Goal: Transaction & Acquisition: Purchase product/service

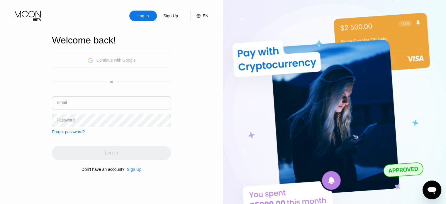
click at [99, 56] on div "Continue with Google" at bounding box center [111, 60] width 48 height 9
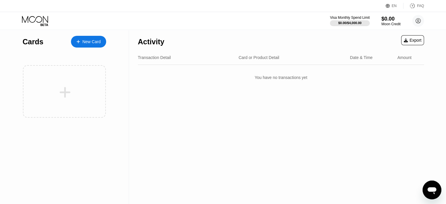
click at [335, 85] on div "You have no transactions yet" at bounding box center [281, 77] width 286 height 16
click at [390, 19] on div "$0.00" at bounding box center [391, 19] width 20 height 6
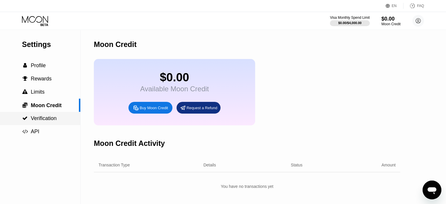
click at [52, 125] on div " Verification" at bounding box center [40, 118] width 80 height 13
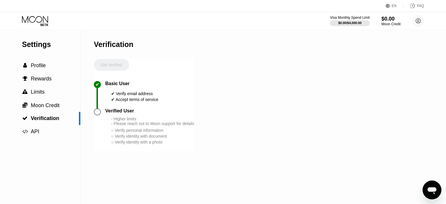
click at [96, 115] on div at bounding box center [97, 111] width 7 height 7
click at [62, 106] on div " Moon Credit" at bounding box center [40, 105] width 80 height 6
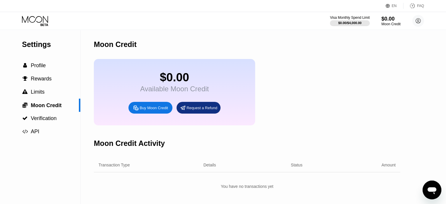
click at [156, 120] on div "$0.00 Available Moon Credit Buy Moon Credit Request a Refund" at bounding box center [174, 92] width 161 height 66
click at [153, 110] on div "Buy Moon Credit" at bounding box center [154, 107] width 28 height 5
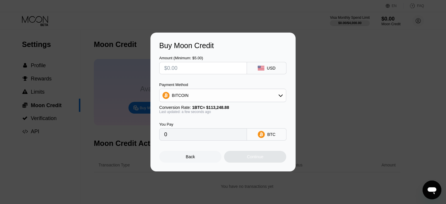
click at [208, 69] on input "text" at bounding box center [203, 68] width 78 height 12
click at [255, 67] on div "USD" at bounding box center [267, 68] width 40 height 12
click at [285, 67] on div "USD" at bounding box center [267, 68] width 40 height 12
drag, startPoint x: 275, startPoint y: 65, endPoint x: 260, endPoint y: 59, distance: 16.2
click at [268, 62] on div "USD" at bounding box center [267, 68] width 40 height 12
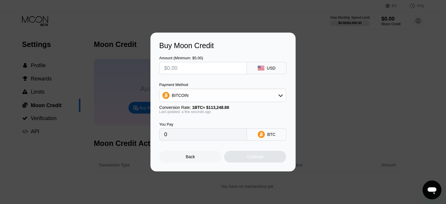
click at [260, 59] on div "Amount (Minimum: $5.00) USD" at bounding box center [222, 62] width 127 height 24
click at [258, 61] on div "Amount (Minimum: $5.00) USD" at bounding box center [222, 62] width 127 height 24
click at [273, 68] on div "USD" at bounding box center [271, 68] width 9 height 5
drag, startPoint x: 268, startPoint y: 67, endPoint x: 258, endPoint y: 69, distance: 10.1
click at [261, 69] on div "USD" at bounding box center [267, 68] width 40 height 12
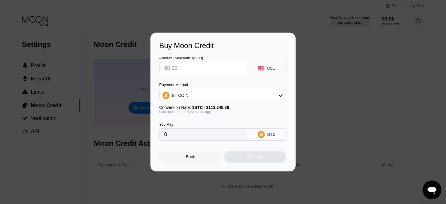
click at [258, 69] on icon at bounding box center [261, 68] width 6 height 5
drag, startPoint x: 236, startPoint y: 68, endPoint x: 73, endPoint y: 50, distance: 163.7
click at [73, 50] on div "Buy Moon Credit Amount (Minimum: $5.00) USD Payment Method BITCOIN Conversion R…" at bounding box center [223, 102] width 446 height 139
type input "$1"
type input "0.00000884"
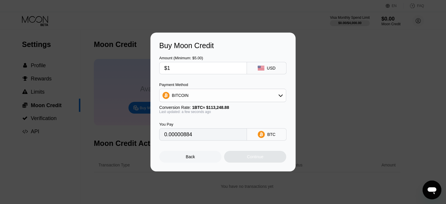
type input "$10"
type input "0.00008831"
type input "$10"
click at [240, 96] on div "BITCOIN" at bounding box center [222, 95] width 126 height 12
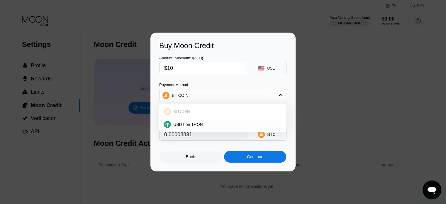
click at [238, 106] on div "BITCOIN" at bounding box center [222, 112] width 123 height 12
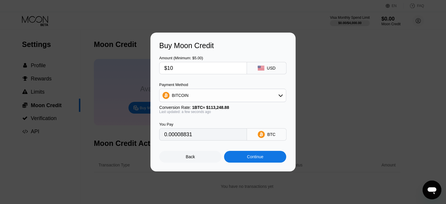
click at [238, 108] on div "Conversion Rate: 1 BTC ≈ $113,248.88" at bounding box center [222, 107] width 127 height 5
click at [198, 153] on div "Back" at bounding box center [190, 157] width 62 height 12
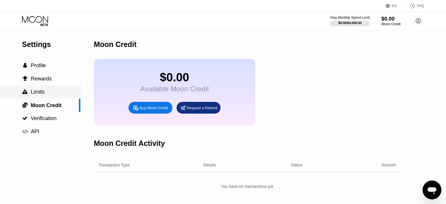
drag, startPoint x: 77, startPoint y: 101, endPoint x: 0, endPoint y: 95, distance: 77.3
click at [0, 95] on div " Limits" at bounding box center [40, 92] width 80 height 6
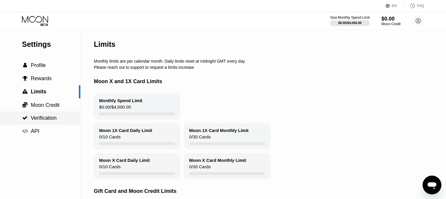
click at [52, 119] on span "Verification" at bounding box center [44, 118] width 26 height 6
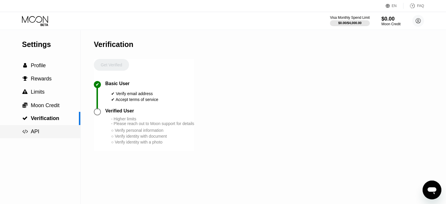
click at [52, 131] on div " API" at bounding box center [40, 131] width 80 height 6
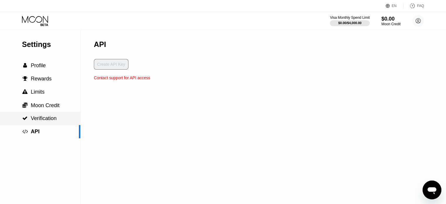
click at [55, 121] on span "Verification" at bounding box center [44, 118] width 26 height 6
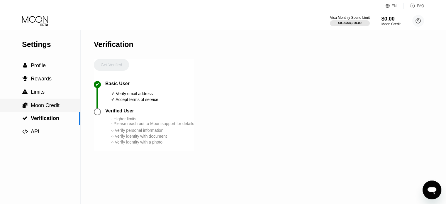
click at [56, 108] on span "Moon Credit" at bounding box center [45, 105] width 29 height 6
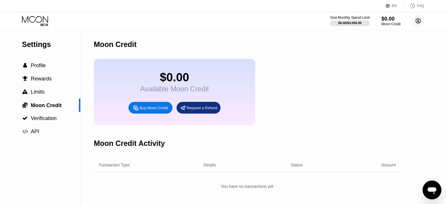
click at [420, 18] on circle at bounding box center [418, 21] width 12 height 12
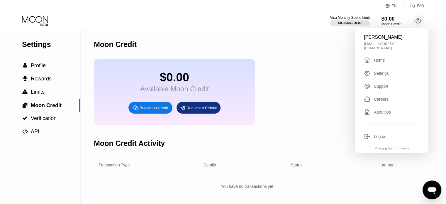
click at [388, 72] on div "Settings" at bounding box center [381, 73] width 15 height 5
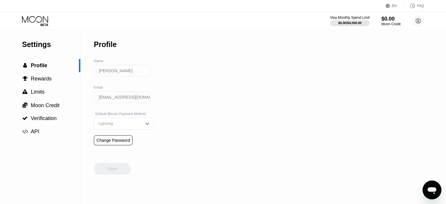
click at [423, 23] on circle at bounding box center [418, 21] width 12 height 12
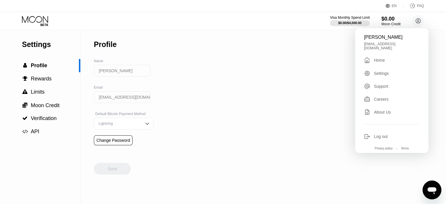
click at [382, 99] on div "Careers" at bounding box center [392, 99] width 56 height 6
click at [203, 84] on div "Settings  Profile  Rewards  Limits  Moon Credit  Verification  API Profil…" at bounding box center [223, 117] width 446 height 174
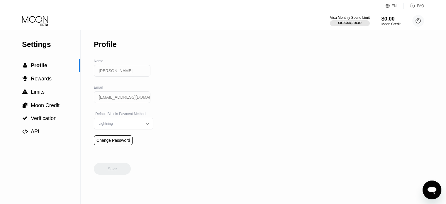
click at [139, 133] on div "Default Bitcoin Payment Method Lightning" at bounding box center [123, 123] width 59 height 23
click at [144, 126] on img at bounding box center [147, 123] width 6 height 6
click at [185, 118] on div "Settings  Profile  Rewards  Limits  Moon Credit  Verification  API Profil…" at bounding box center [223, 117] width 446 height 174
drag, startPoint x: 192, startPoint y: 126, endPoint x: 171, endPoint y: 126, distance: 20.5
click at [190, 125] on div "Settings  Profile  Rewards  Limits  Moon Credit  Verification  API Profil…" at bounding box center [223, 117] width 446 height 174
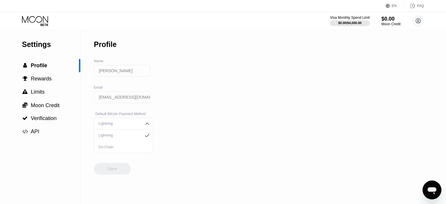
click at [162, 147] on div "Settings  Profile  Rewards  Limits  Moon Credit  Verification  API Profil…" at bounding box center [223, 117] width 446 height 174
click at [123, 144] on div "Lightning On-Chain" at bounding box center [123, 140] width 59 height 23
click at [122, 149] on div "On-Chain" at bounding box center [123, 147] width 53 height 4
drag, startPoint x: 113, startPoint y: 168, endPoint x: 97, endPoint y: 134, distance: 37.5
click at [113, 168] on div "Save" at bounding box center [112, 169] width 37 height 12
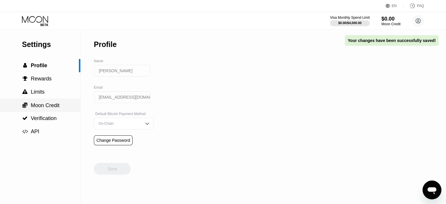
drag, startPoint x: 62, startPoint y: 108, endPoint x: 64, endPoint y: 103, distance: 4.7
click at [63, 108] on div " Moon Credit" at bounding box center [40, 105] width 80 height 6
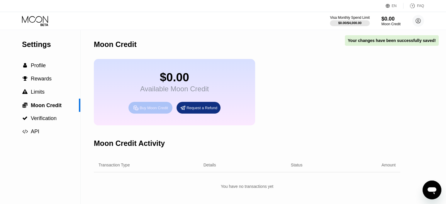
click at [164, 113] on div "Buy Moon Credit" at bounding box center [150, 108] width 44 height 12
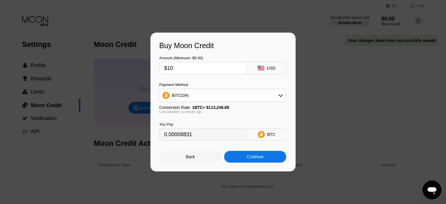
click at [259, 66] on icon at bounding box center [261, 68] width 7 height 5
click at [260, 92] on div "BITCOIN" at bounding box center [222, 95] width 126 height 12
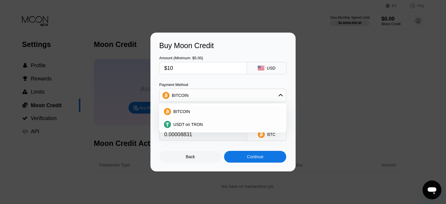
click at [264, 81] on div "Amount (Minimum: $5.00) $10 USD Payment Method BITCOIN BITCOIN USDT on TRON Con…" at bounding box center [222, 95] width 127 height 91
drag, startPoint x: 266, startPoint y: 78, endPoint x: 269, endPoint y: 74, distance: 5.4
click at [266, 76] on div "Amount (Minimum: $5.00) $10 USD Payment Method BITCOIN BITCOIN USDT on TRON Con…" at bounding box center [222, 95] width 127 height 91
click at [241, 80] on div "Amount (Minimum: $5.00) $10 USD Payment Method BITCOIN BITCOIN USDT on TRON Con…" at bounding box center [222, 95] width 127 height 91
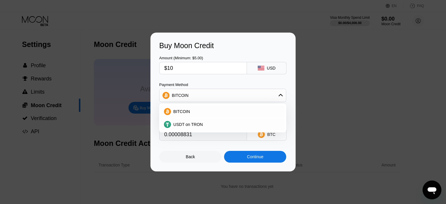
click at [202, 151] on div "Back Continue" at bounding box center [222, 151] width 127 height 22
click at [200, 155] on div "Back" at bounding box center [190, 157] width 62 height 12
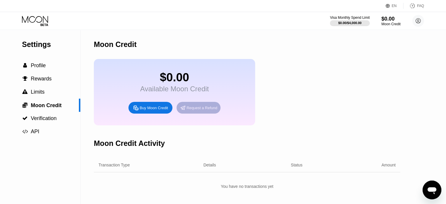
click at [216, 110] on div "Request a Refund" at bounding box center [201, 107] width 31 height 5
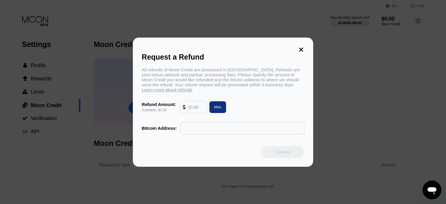
click at [200, 127] on input "text" at bounding box center [242, 128] width 118 height 12
click at [204, 111] on div at bounding box center [193, 107] width 27 height 12
click at [198, 108] on input "text" at bounding box center [196, 107] width 16 height 12
click at [214, 109] on div "Max" at bounding box center [217, 107] width 17 height 12
type input "0.00"
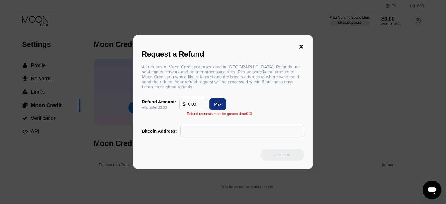
click at [300, 43] on icon at bounding box center [301, 46] width 6 height 6
